Goal: Navigation & Orientation: Find specific page/section

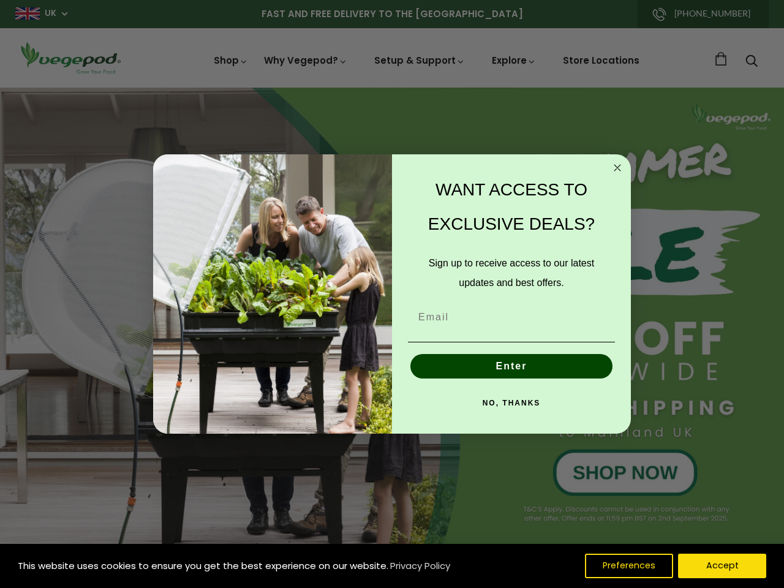
scroll to position [0, 2790]
click at [392, 294] on div "WANT ACCESS TO EXCLUSIVE DEALS? Sign up to receive access to our latest updates…" at bounding box center [505, 294] width 227 height 255
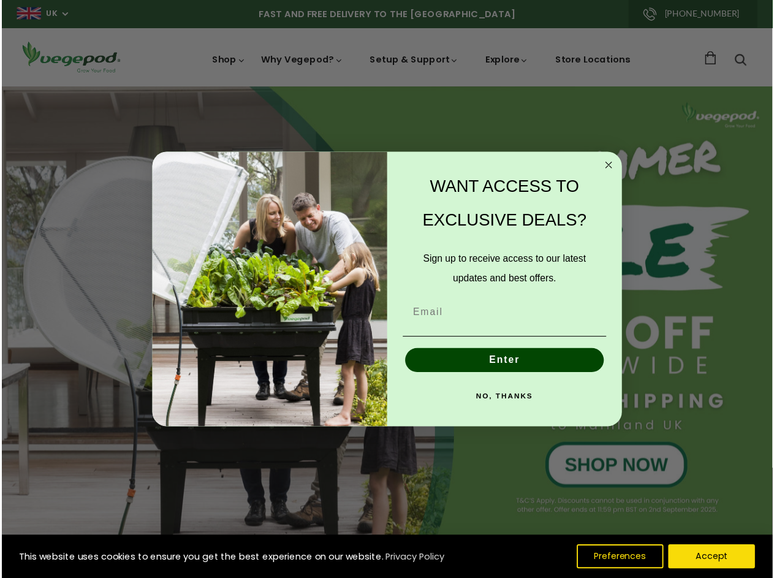
scroll to position [0, 2975]
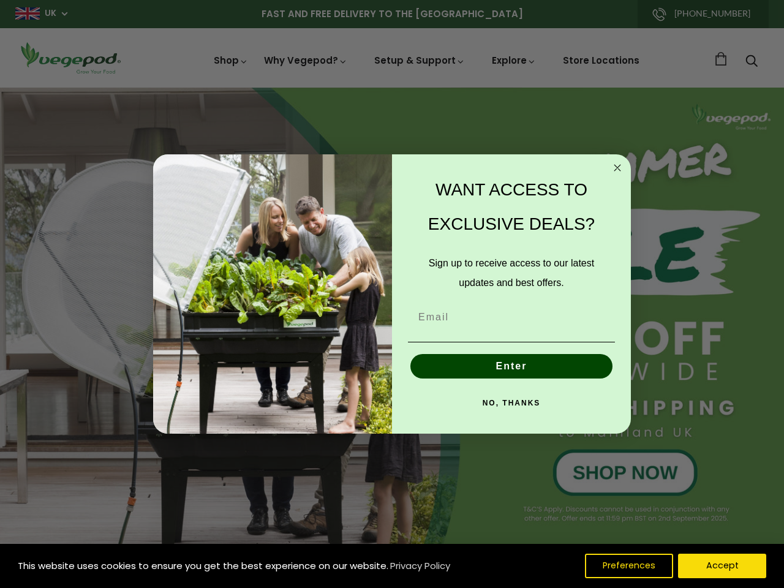
click at [392, 294] on div "WANT ACCESS TO EXCLUSIVE DEALS? Sign up to receive access to our latest updates…" at bounding box center [505, 294] width 227 height 255
click at [618, 168] on icon "Close dialog" at bounding box center [618, 168] width 6 height 6
click at [512, 366] on button "Enter" at bounding box center [512, 366] width 202 height 25
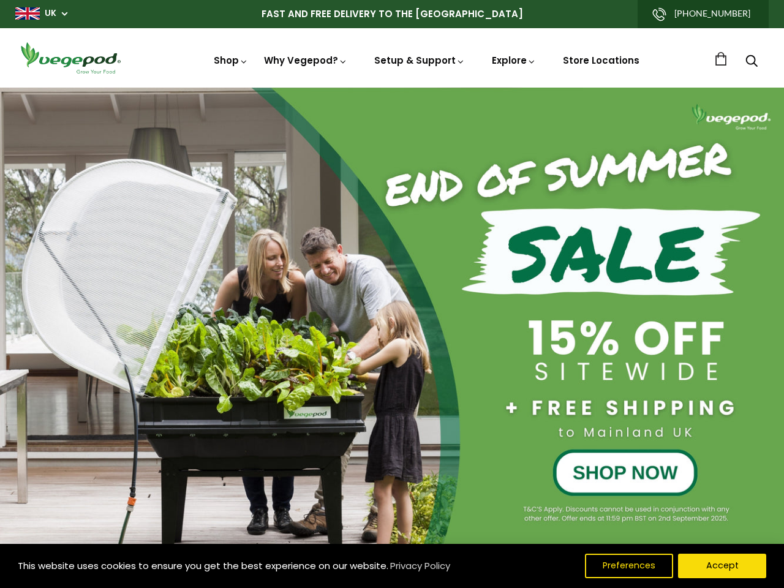
click at [512, 419] on button "NO, THANKS" at bounding box center [511, 431] width 207 height 25
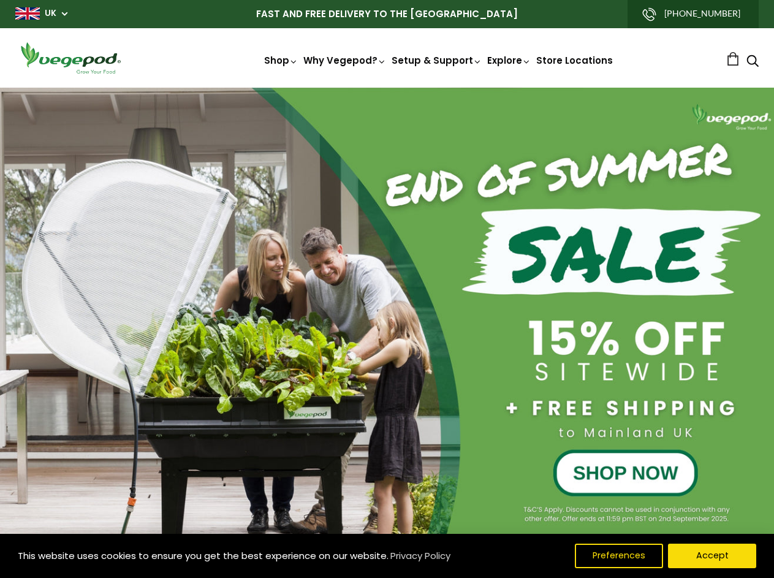
scroll to position [0, 366]
